Goal: Information Seeking & Learning: Learn about a topic

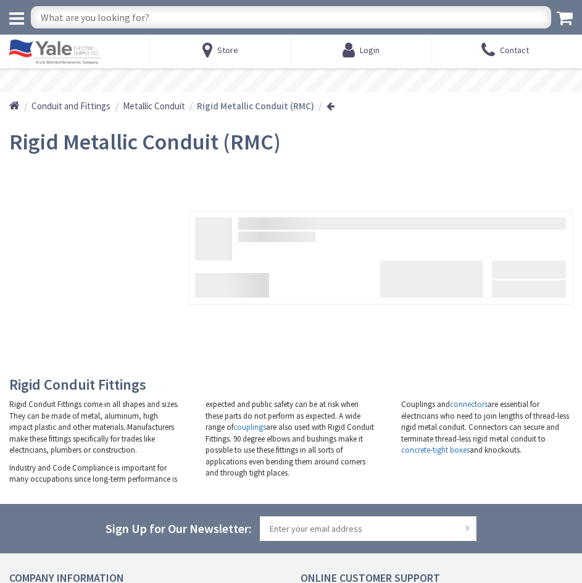
type input "[STREET_ADDRESS]"
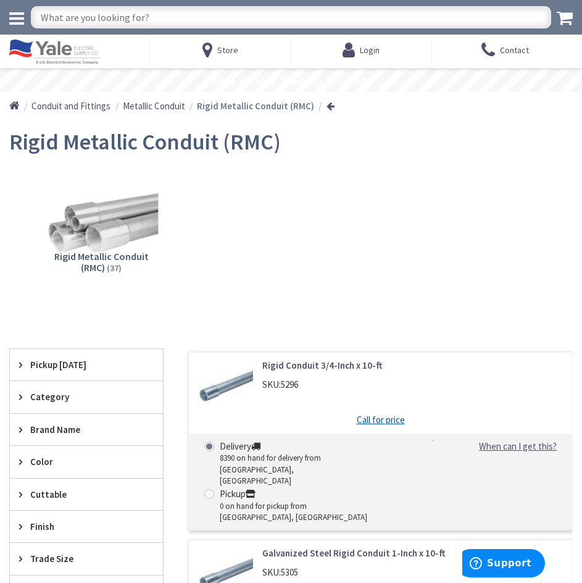
click at [107, 247] on img at bounding box center [101, 224] width 114 height 114
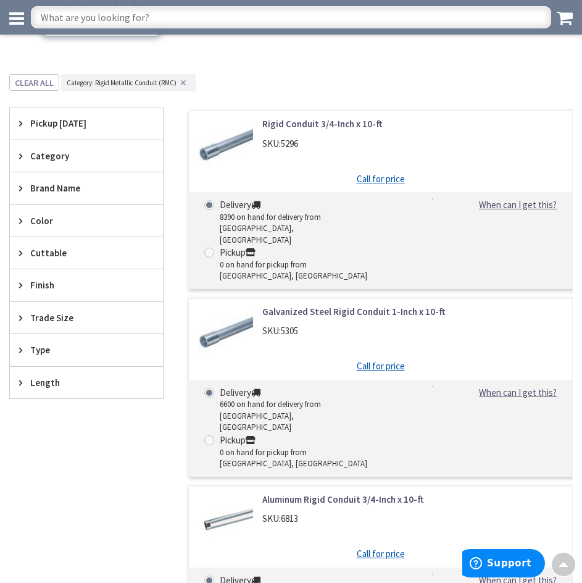
scroll to position [202, 0]
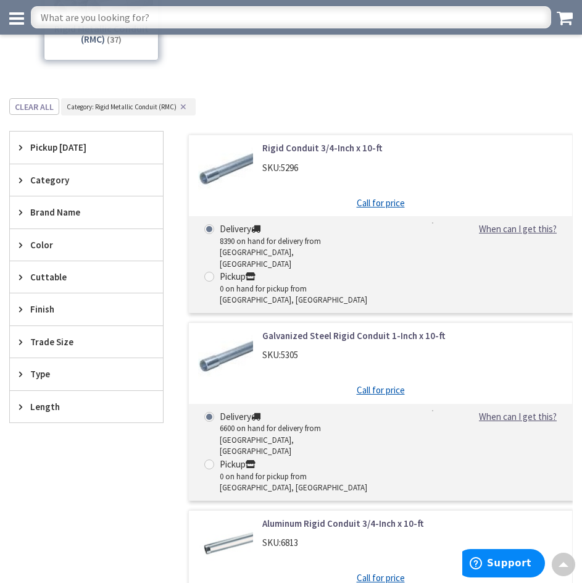
click at [80, 178] on span "Category" at bounding box center [80, 179] width 101 height 13
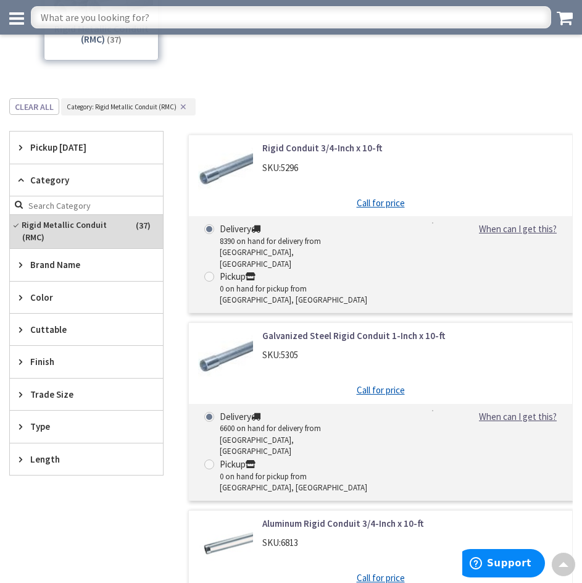
click at [80, 178] on span "Category" at bounding box center [80, 179] width 101 height 13
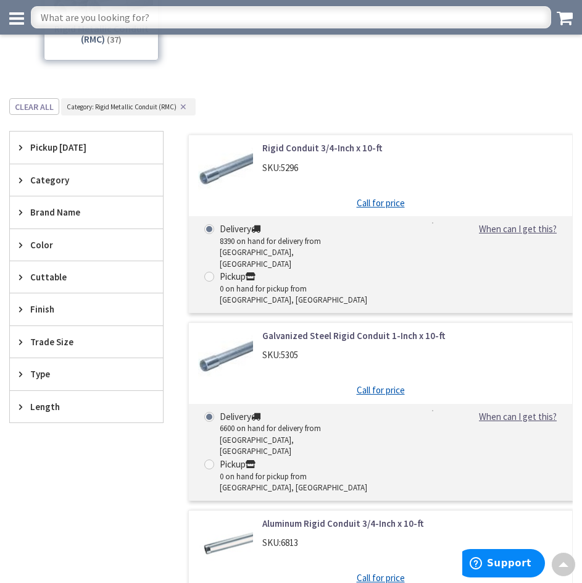
click at [82, 281] on span "Cuttable" at bounding box center [80, 276] width 101 height 13
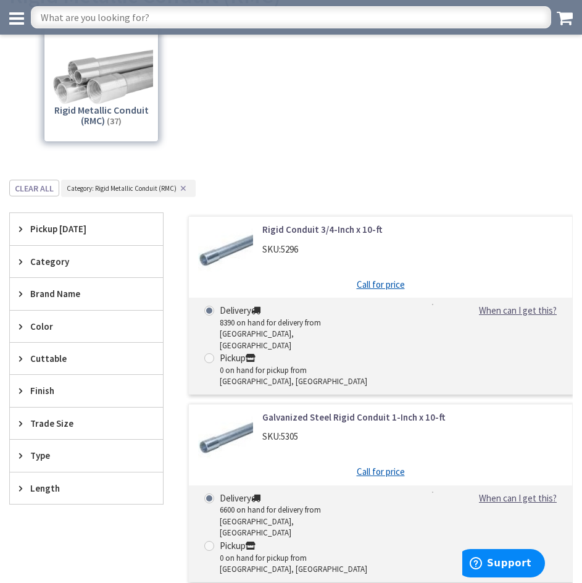
scroll to position [123, 0]
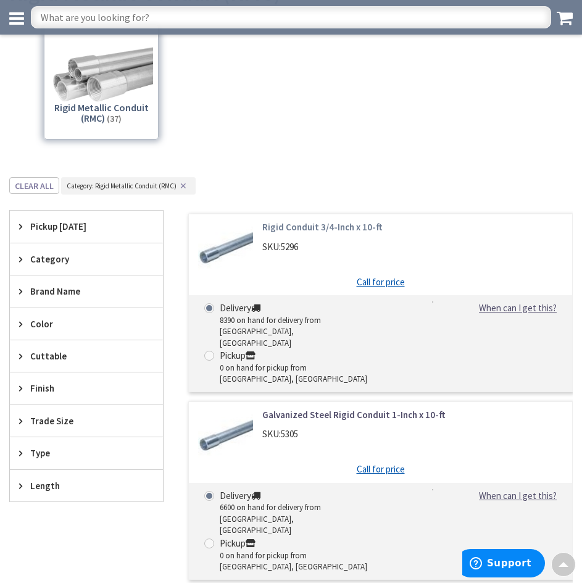
click at [311, 223] on link "Rigid Conduit 3/4-Inch x 10-ft" at bounding box center [412, 226] width 301 height 13
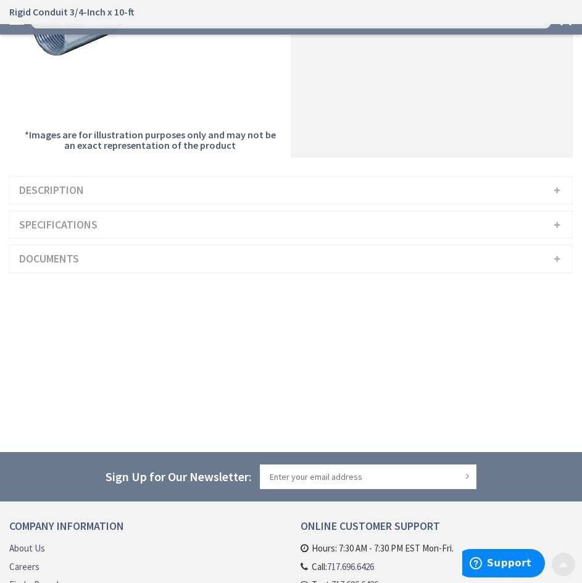
scroll to position [247, 0]
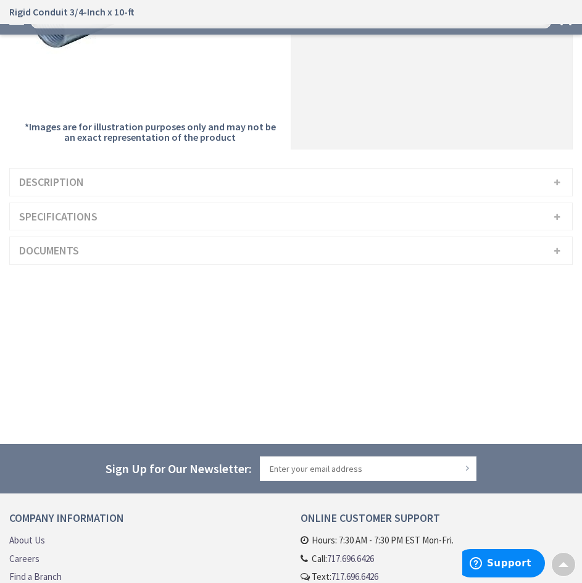
click at [100, 203] on h3 "Specifications" at bounding box center [291, 216] width 562 height 27
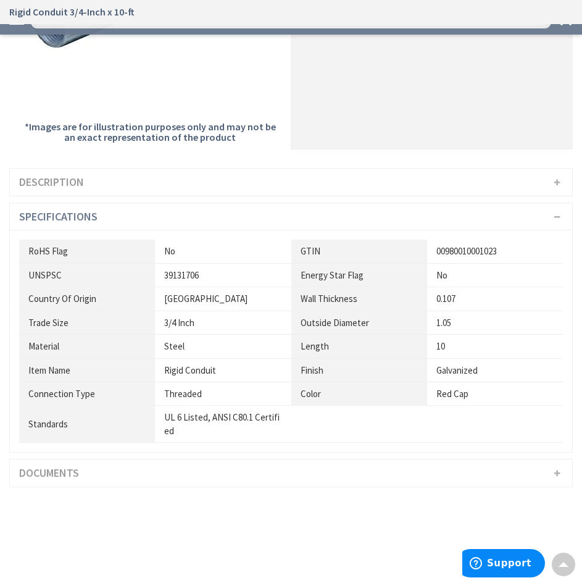
click at [141, 488] on div "Description Rigid conduit of trade size 3/4-Inch, features steel construction a…" at bounding box center [291, 330] width 582 height 325
click at [143, 479] on h3 "Documents" at bounding box center [291, 472] width 562 height 27
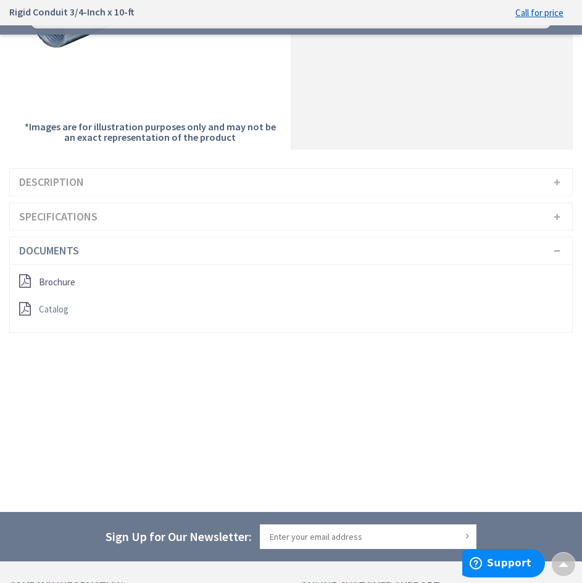
click at [61, 312] on span "Catalog" at bounding box center [54, 309] width 30 height 12
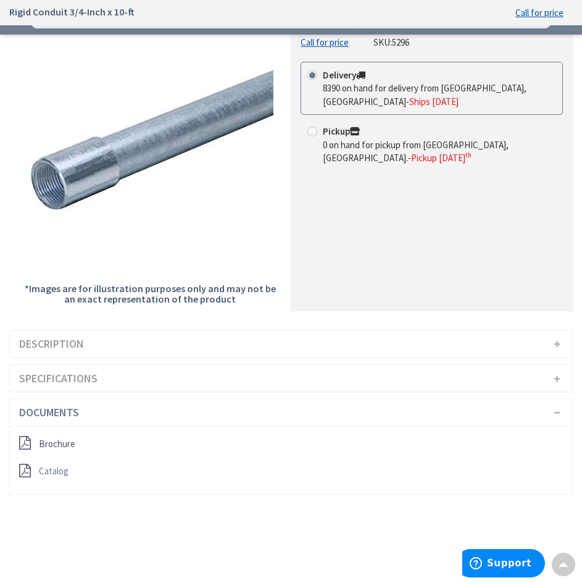
scroll to position [0, 0]
